Goal: Information Seeking & Learning: Learn about a topic

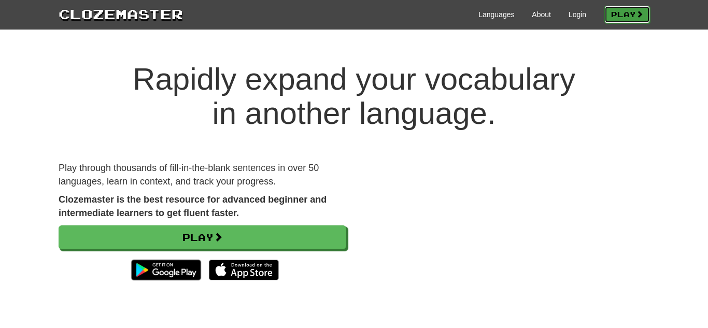
click at [622, 17] on link "Play" at bounding box center [628, 15] width 46 height 18
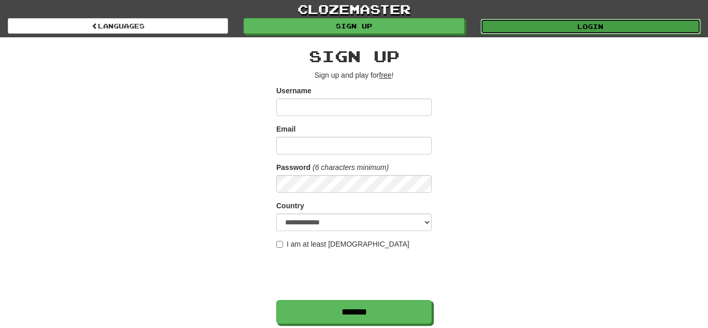
click at [546, 20] on link "Login" at bounding box center [591, 27] width 220 height 16
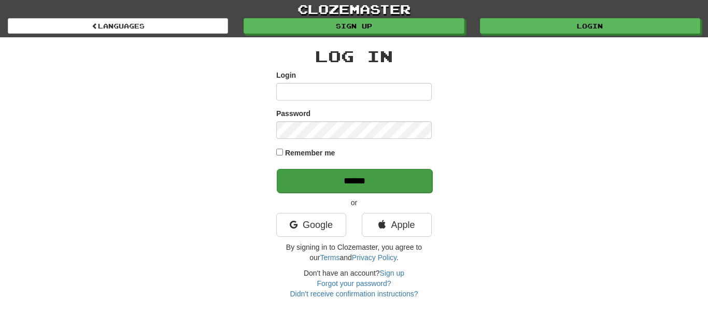
type input "********"
click at [350, 176] on input "******" at bounding box center [355, 181] width 156 height 24
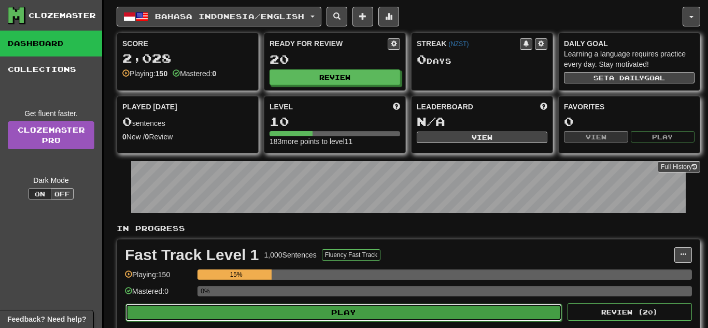
click at [301, 317] on button "Play" at bounding box center [343, 313] width 437 height 18
select select "**"
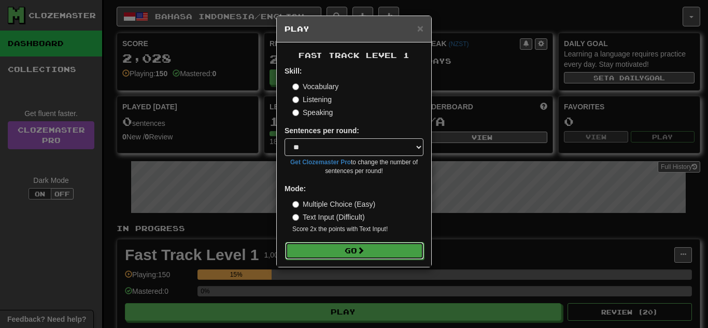
click at [342, 244] on button "Go" at bounding box center [354, 251] width 139 height 18
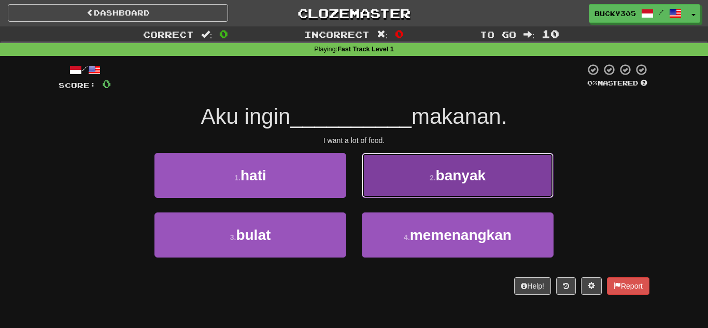
click at [444, 188] on button "2 . banyak" at bounding box center [458, 175] width 192 height 45
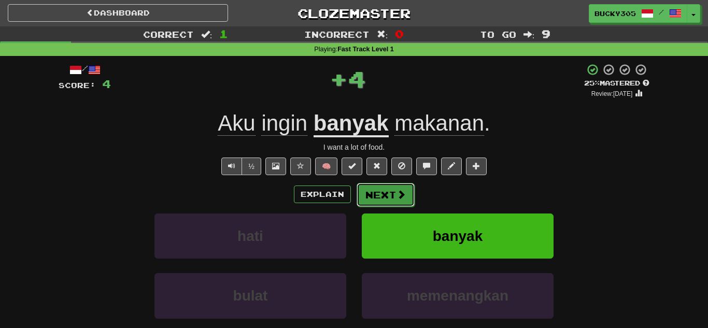
click at [398, 195] on span at bounding box center [401, 194] width 9 height 9
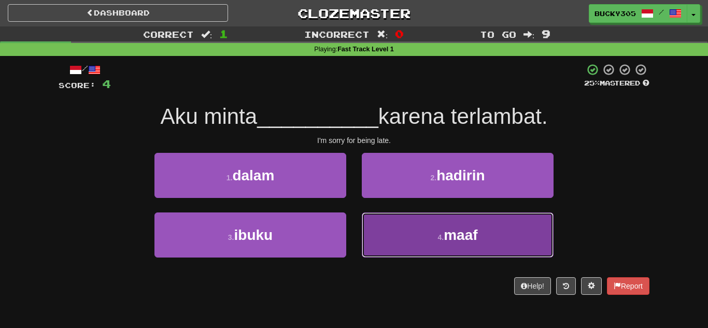
click at [456, 232] on span "maaf" at bounding box center [461, 235] width 34 height 16
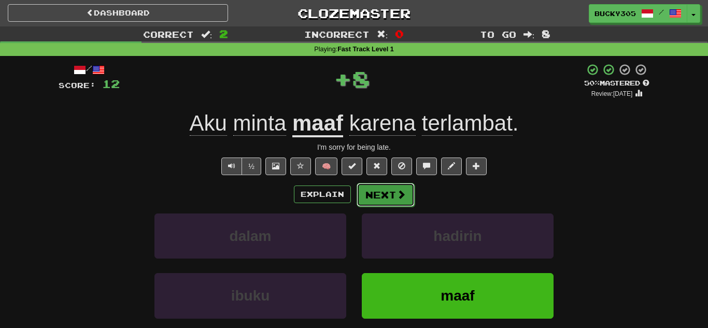
click at [393, 197] on button "Next" at bounding box center [386, 195] width 58 height 24
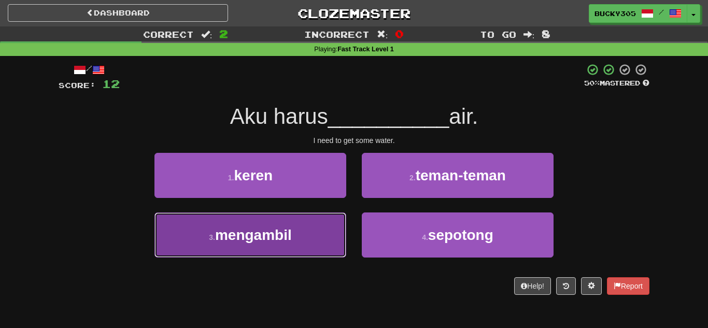
click at [261, 240] on span "mengambil" at bounding box center [253, 235] width 77 height 16
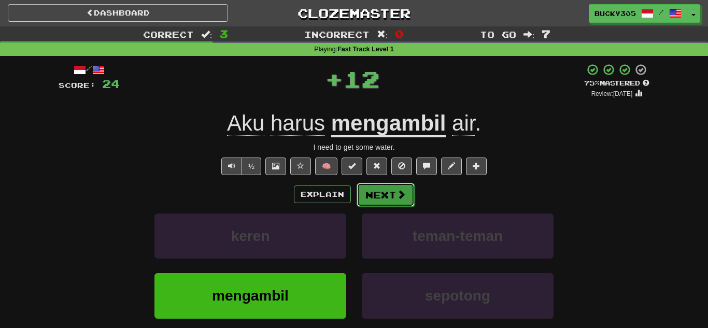
click at [395, 193] on button "Next" at bounding box center [386, 195] width 58 height 24
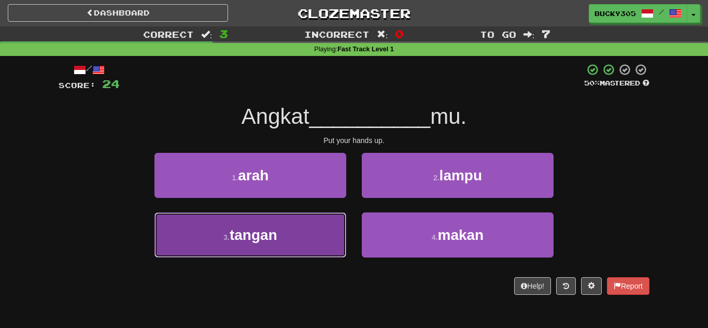
click at [294, 229] on button "3 . tangan" at bounding box center [251, 235] width 192 height 45
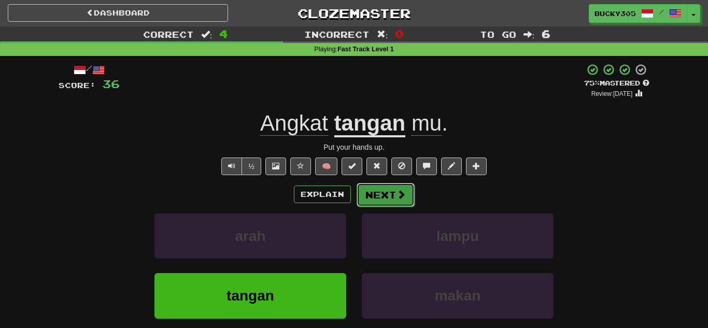
click at [384, 197] on button "Next" at bounding box center [386, 195] width 58 height 24
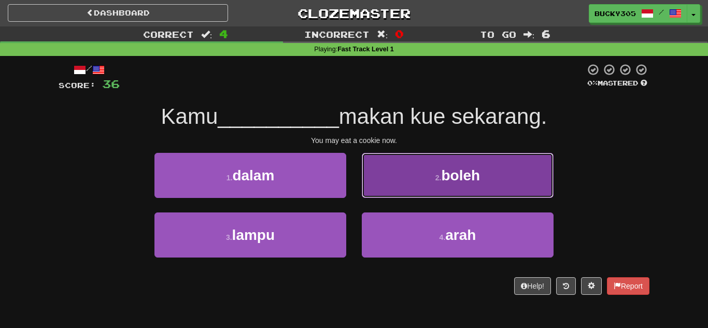
click at [442, 170] on span "boleh" at bounding box center [461, 175] width 39 height 16
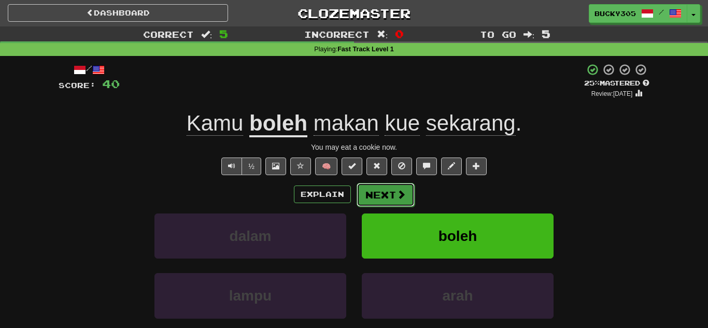
click at [400, 199] on span at bounding box center [401, 194] width 9 height 9
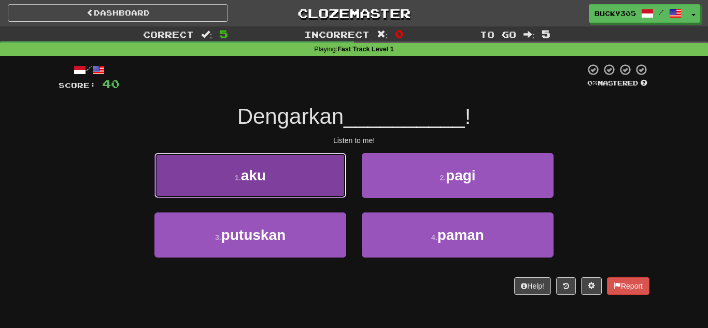
click at [311, 166] on button "1 . aku" at bounding box center [251, 175] width 192 height 45
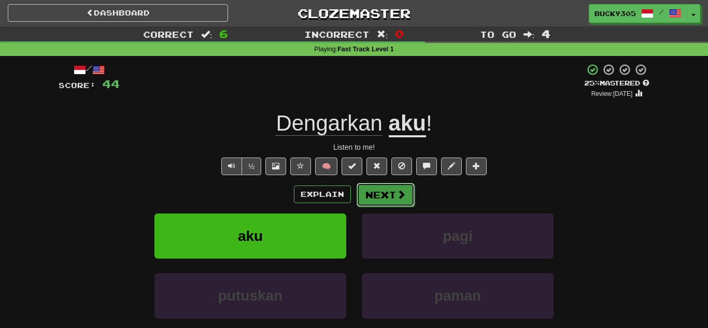
click at [395, 200] on button "Next" at bounding box center [386, 195] width 58 height 24
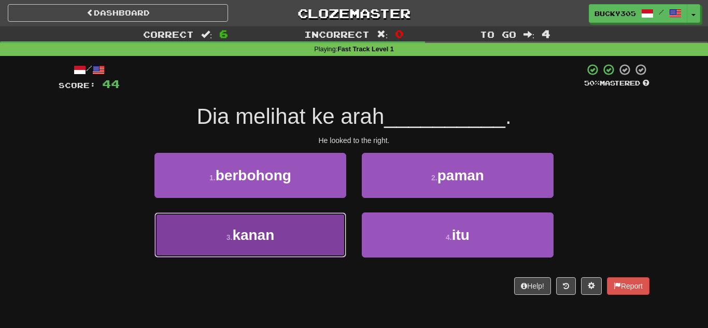
click at [306, 244] on button "3 . kanan" at bounding box center [251, 235] width 192 height 45
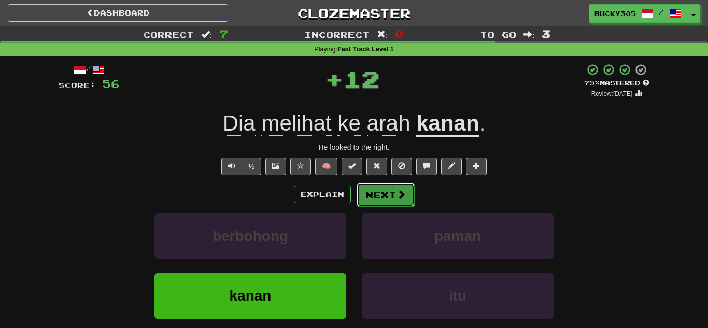
click at [386, 203] on button "Next" at bounding box center [386, 195] width 58 height 24
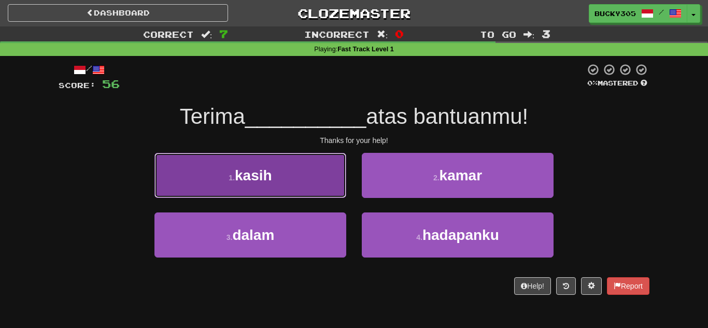
click at [279, 172] on button "1 . kasih" at bounding box center [251, 175] width 192 height 45
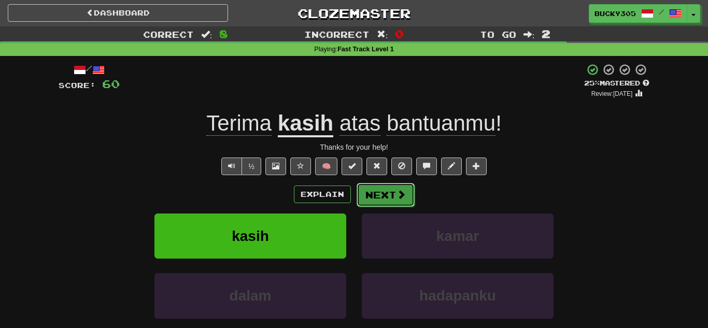
click at [399, 194] on span at bounding box center [401, 194] width 9 height 9
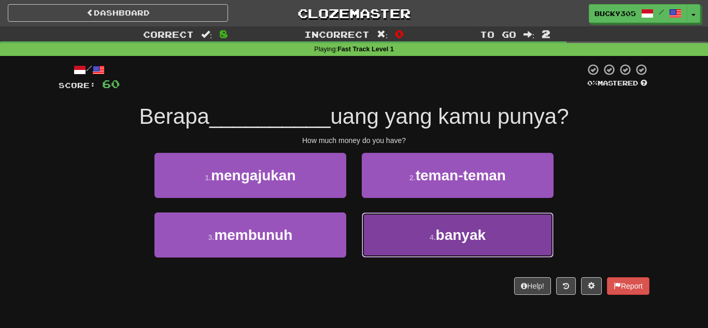
click at [443, 239] on span "banyak" at bounding box center [461, 235] width 50 height 16
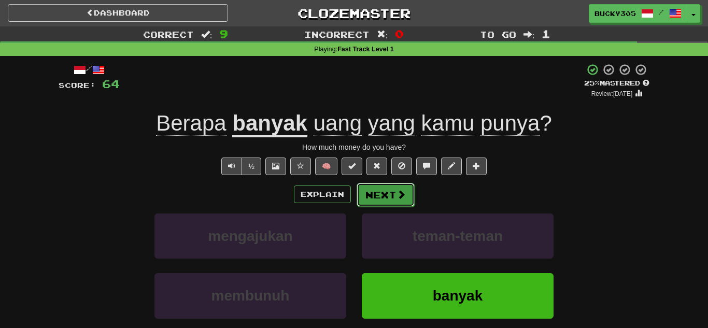
click at [384, 198] on button "Next" at bounding box center [386, 195] width 58 height 24
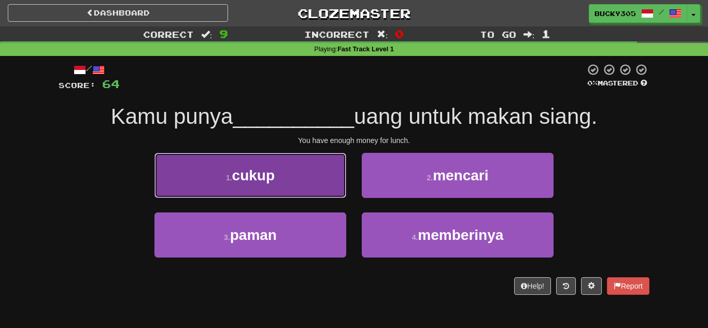
click at [305, 178] on button "1 . cukup" at bounding box center [251, 175] width 192 height 45
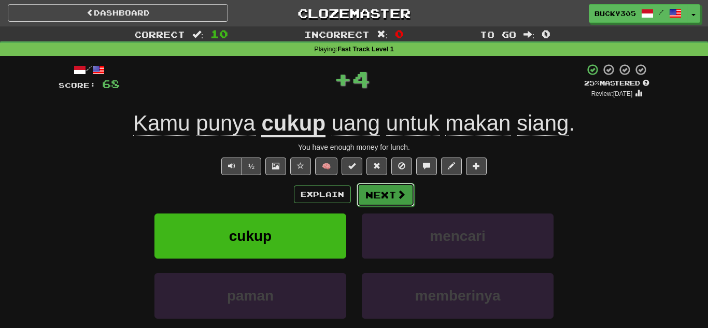
click at [376, 190] on button "Next" at bounding box center [386, 195] width 58 height 24
